Goal: Transaction & Acquisition: Subscribe to service/newsletter

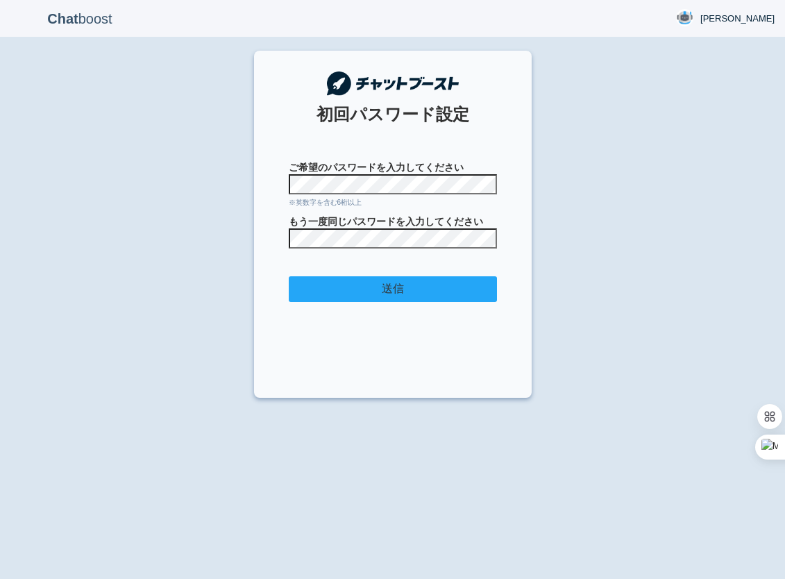
click at [306, 298] on input "送信" at bounding box center [393, 289] width 208 height 26
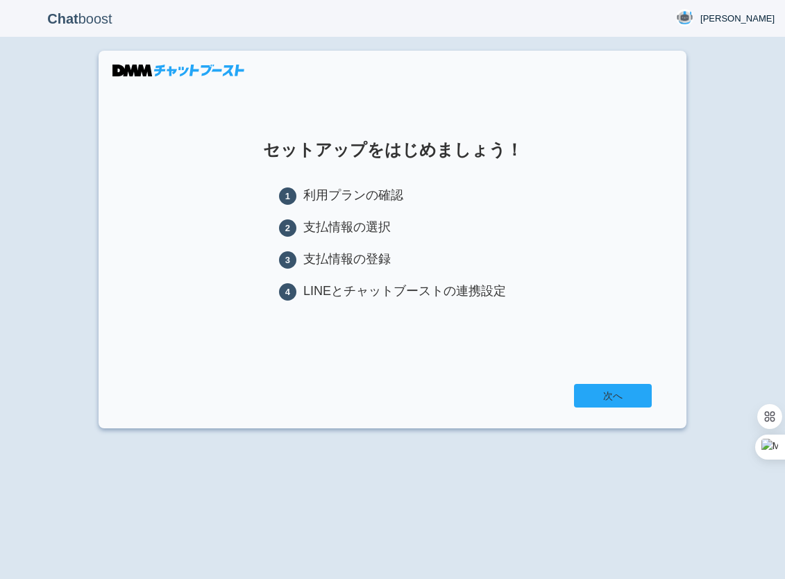
click at [610, 396] on link "次へ" at bounding box center [613, 396] width 78 height 24
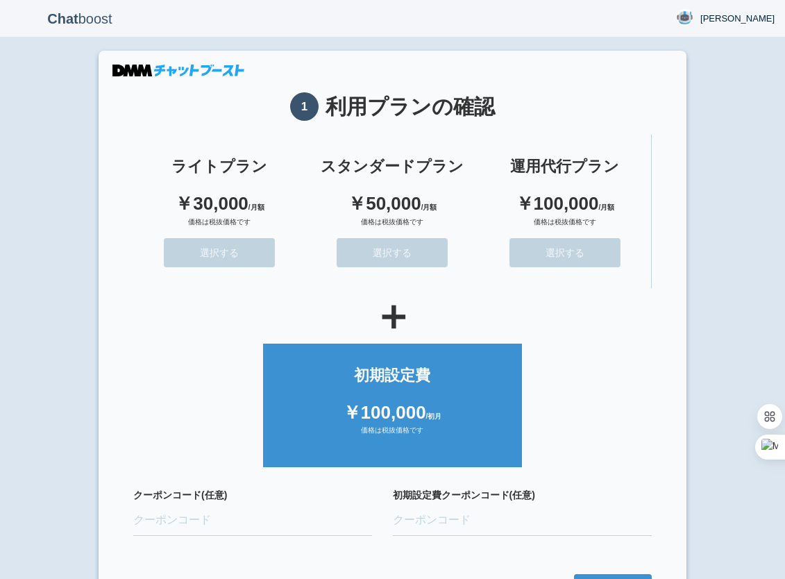
scroll to position [45, 0]
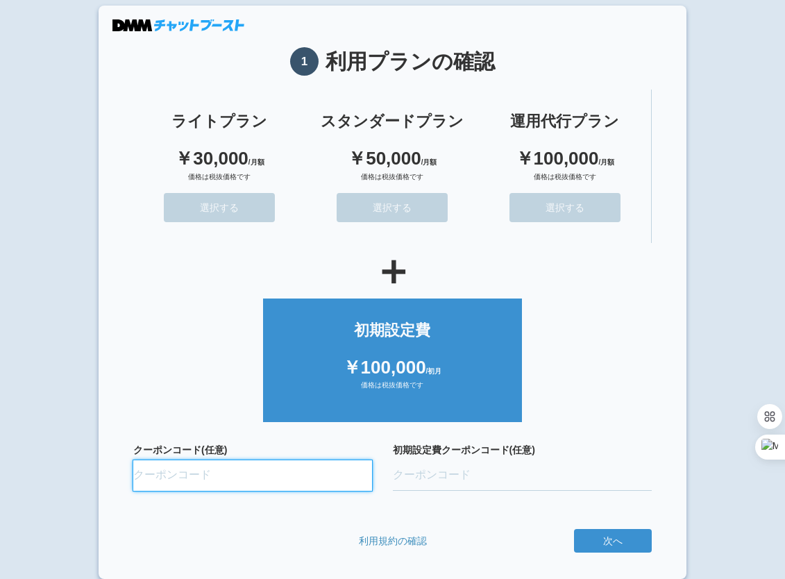
click at [185, 471] on input "クーポンコード(任意)" at bounding box center [252, 475] width 239 height 31
paste input "ifENW5rd"
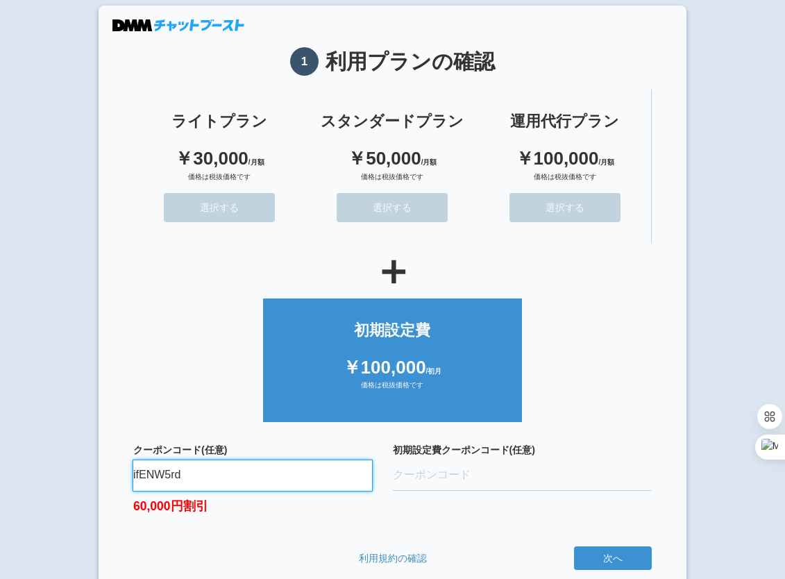
type input "ifENW5rd"
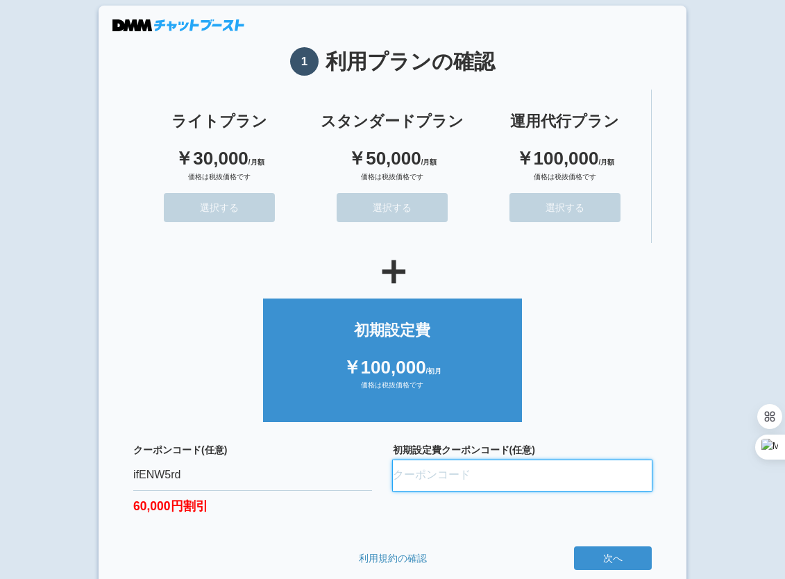
click at [482, 481] on input "初期設定費クーポンコード(任意)" at bounding box center [523, 475] width 260 height 31
paste input "oQ9fvfbL"
type input "oQ9fvfbL"
click at [584, 333] on ul "初期設定費 ￥100,000 /初月 価格は税抜価格です" at bounding box center [392, 357] width 519 height 131
click at [601, 561] on button "次へ" at bounding box center [613, 558] width 78 height 24
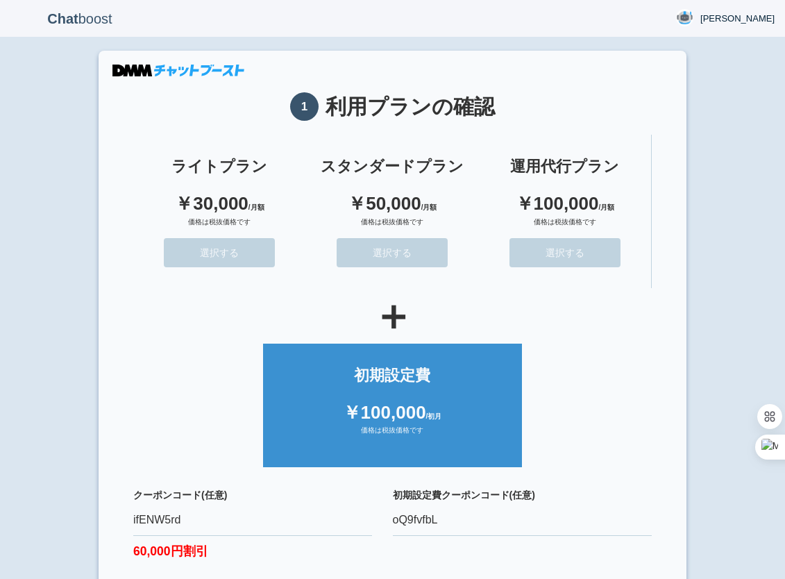
scroll to position [62, 0]
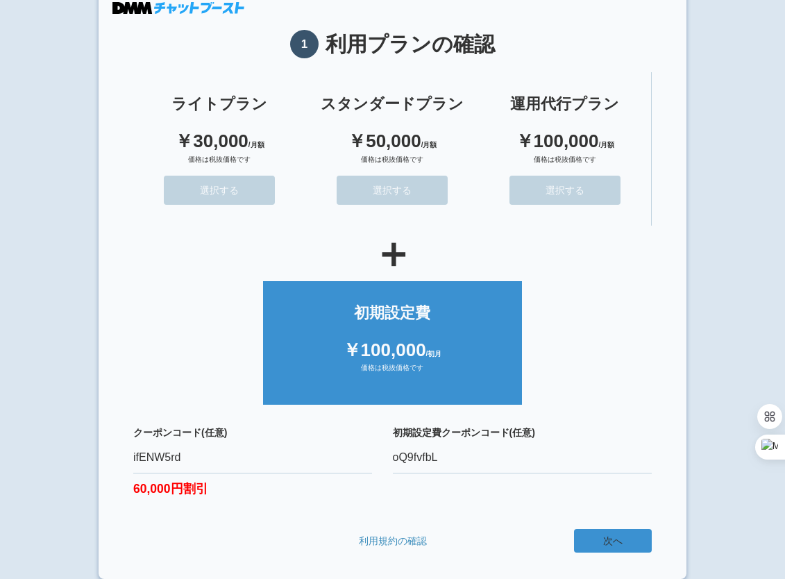
click at [615, 533] on button "次へ" at bounding box center [613, 541] width 78 height 24
click at [610, 542] on button "次へ" at bounding box center [613, 541] width 78 height 24
click at [554, 492] on div "初期設定費クーポンコード(任意) oQ9fvfbL" at bounding box center [523, 471] width 260 height 90
click at [601, 538] on button "次へ" at bounding box center [613, 541] width 78 height 24
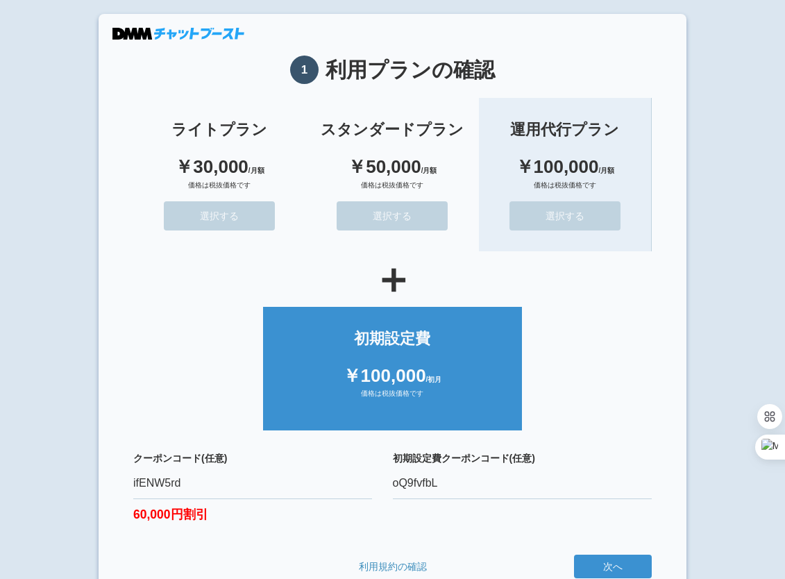
click at [570, 131] on div "運用代行プラン" at bounding box center [565, 130] width 144 height 22
click at [559, 217] on button "選択する" at bounding box center [565, 215] width 111 height 29
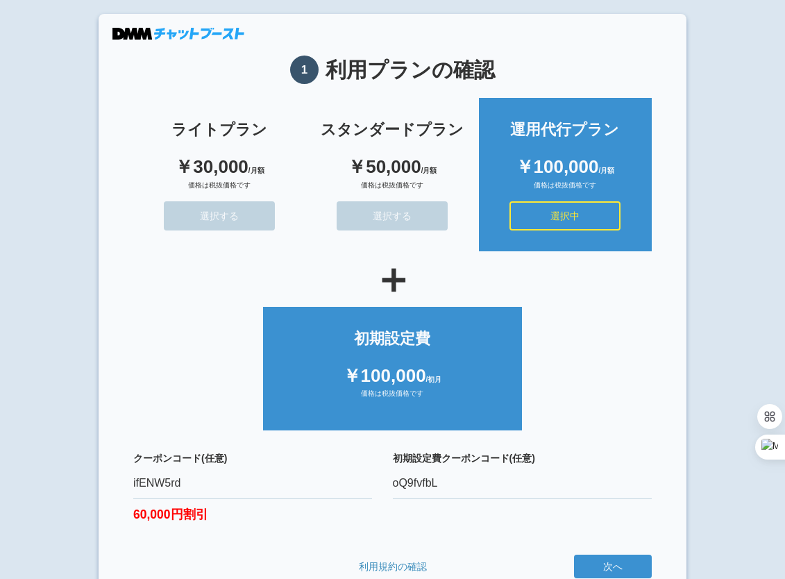
scroll to position [62, 0]
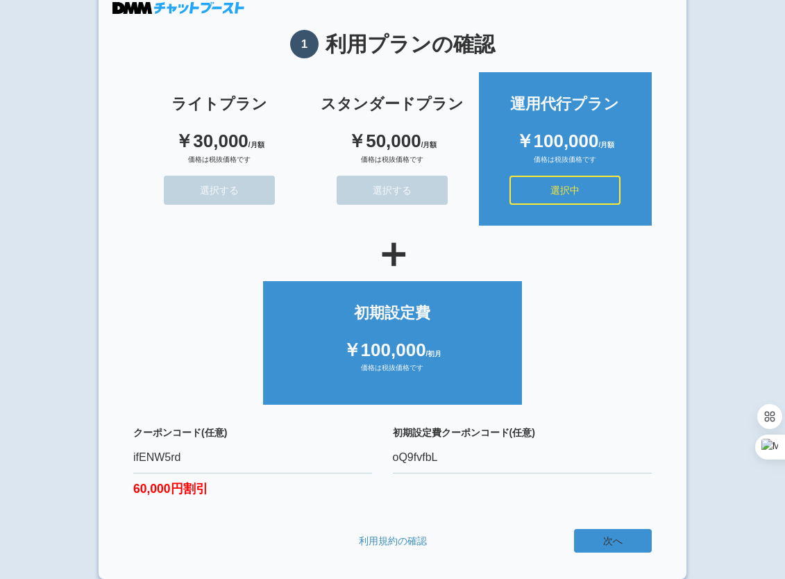
click at [590, 539] on button "次へ" at bounding box center [613, 541] width 78 height 24
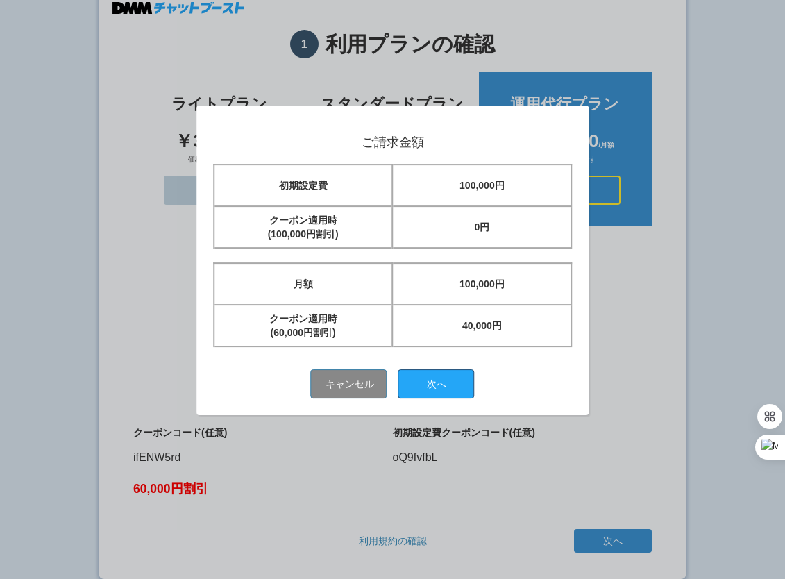
click at [441, 381] on button "次へ" at bounding box center [437, 383] width 76 height 29
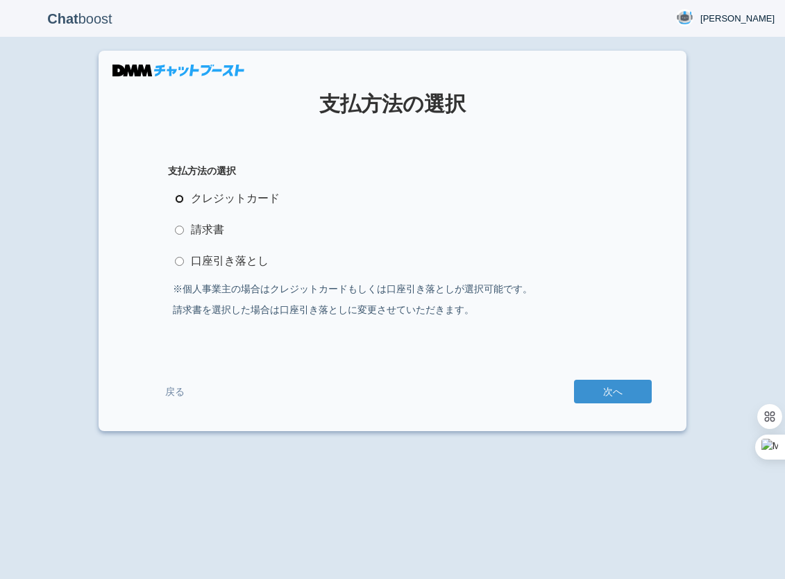
click at [176, 198] on input "クレジットカード" at bounding box center [179, 198] width 9 height 9
radio input "true"
click at [592, 392] on button "次へ" at bounding box center [613, 392] width 78 height 24
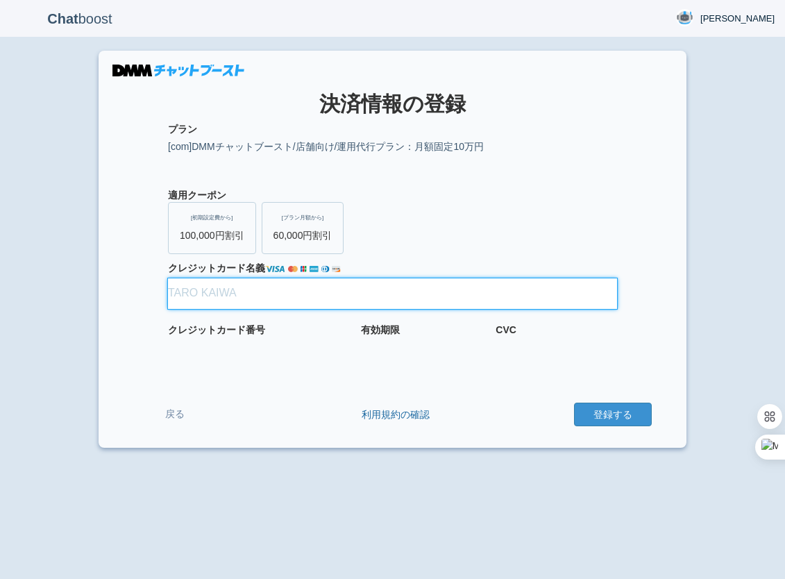
click at [283, 292] on input "クレジット カード名義" at bounding box center [392, 293] width 449 height 31
type input "[PERSON_NAME]"
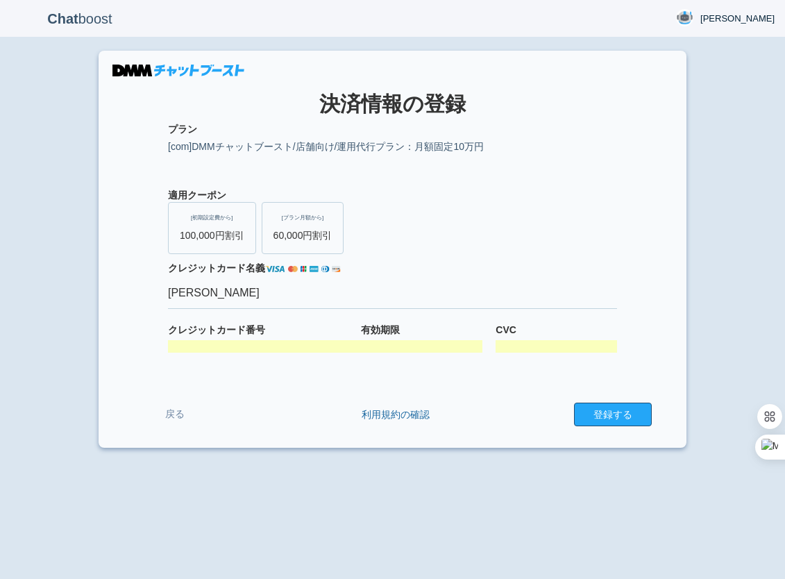
click at [608, 421] on button "登録する" at bounding box center [613, 415] width 78 height 24
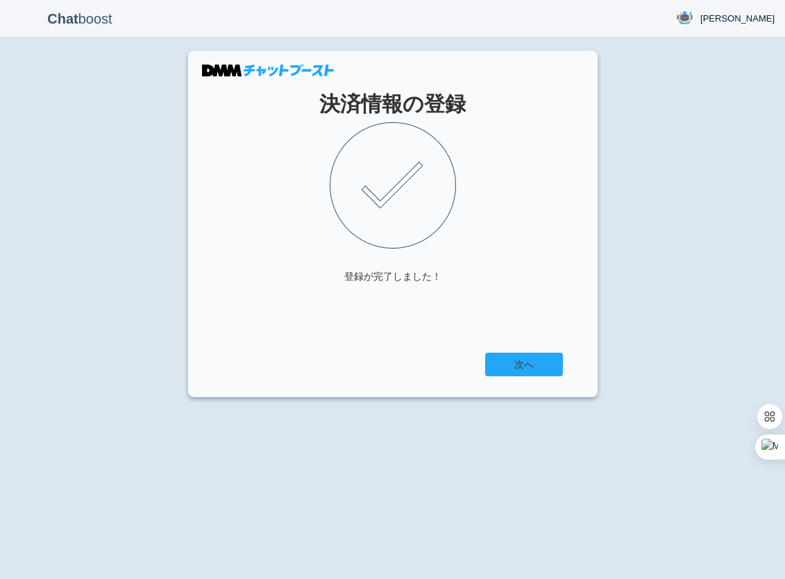
click at [533, 368] on link "次へ" at bounding box center [524, 365] width 78 height 24
